Goal: Task Accomplishment & Management: Manage account settings

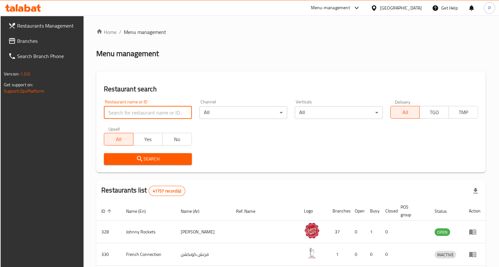
drag, startPoint x: 0, startPoint y: 0, endPoint x: 165, endPoint y: 108, distance: 197.0
click at [165, 108] on input "search" at bounding box center [148, 112] width 88 height 13
click button "Search" at bounding box center [148, 159] width 88 height 12
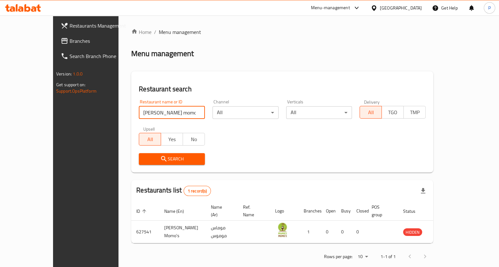
click at [161, 110] on input "[PERSON_NAME] momo's" at bounding box center [172, 112] width 66 height 13
type input "[PERSON_NAME] momo"
click button "Search" at bounding box center [172, 159] width 66 height 12
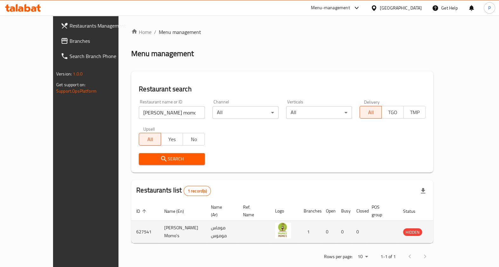
click at [453, 230] on td "enhanced table" at bounding box center [442, 232] width 22 height 23
click at [444, 230] on icon "enhanced table" at bounding box center [440, 232] width 7 height 5
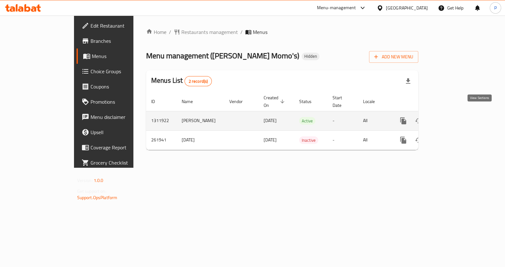
click at [457, 114] on link "enhanced table" at bounding box center [448, 120] width 15 height 15
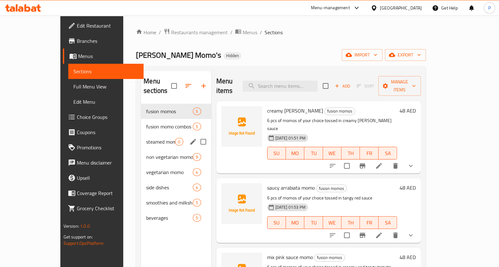
click at [141, 134] on div "steamed momo combo offers 0" at bounding box center [176, 141] width 70 height 15
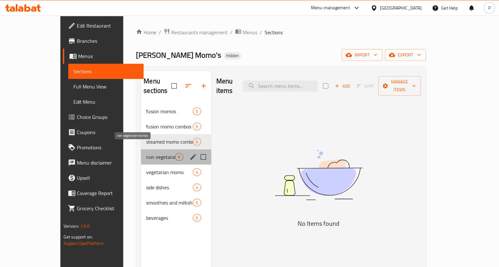
click at [146, 153] on span "non vegetarian momos" at bounding box center [160, 157] width 29 height 8
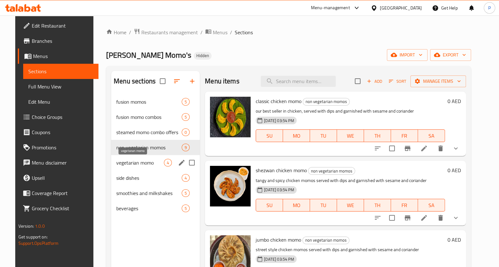
click at [129, 163] on span "vegetarian momo" at bounding box center [140, 163] width 48 height 8
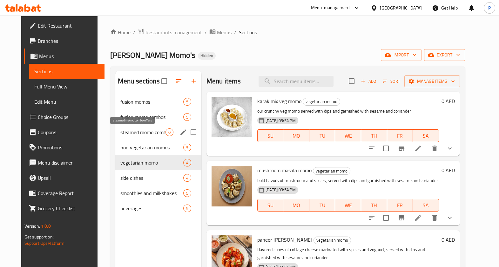
click at [140, 134] on span "steamed momo combo offers" at bounding box center [142, 133] width 45 height 8
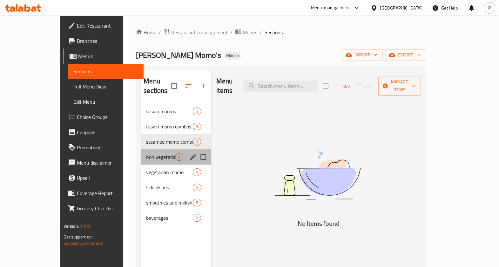
click at [141, 150] on div "non vegetarian momos 9" at bounding box center [176, 157] width 70 height 15
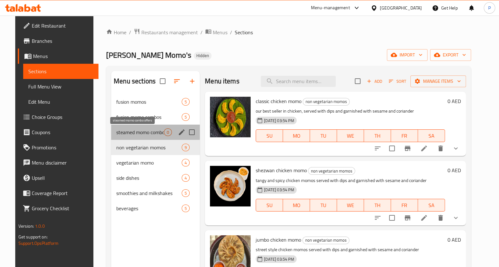
click at [137, 132] on span "steamed momo combo offers" at bounding box center [140, 133] width 48 height 8
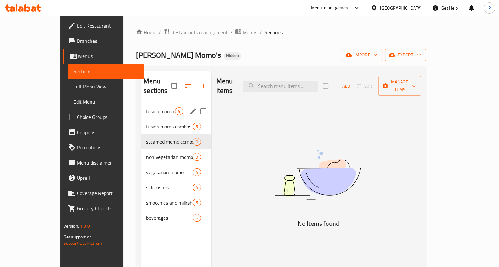
click at [141, 108] on div "fusion momos 5" at bounding box center [176, 111] width 70 height 15
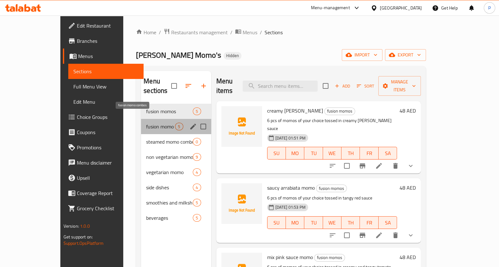
click at [146, 123] on span "fusion momo combos" at bounding box center [160, 127] width 29 height 8
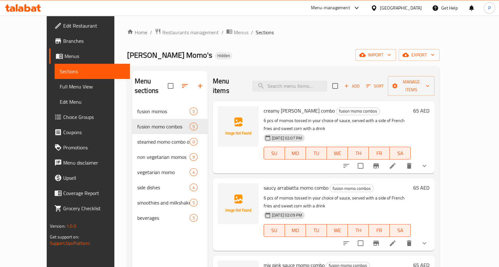
click at [168, 27] on div "Home / Restaurants management / Menus / Sections [PERSON_NAME] Momo's Hidden im…" at bounding box center [283, 186] width 338 height 341
click at [167, 32] on span "Restaurants management" at bounding box center [190, 33] width 57 height 8
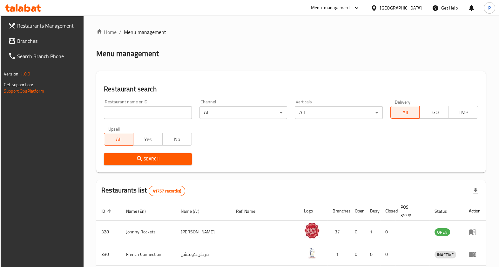
click at [324, 9] on div "Menu-management" at bounding box center [330, 8] width 39 height 8
click at [298, 39] on div "Agent Campaigns Center" at bounding box center [295, 42] width 48 height 7
